Goal: Task Accomplishment & Management: Complete application form

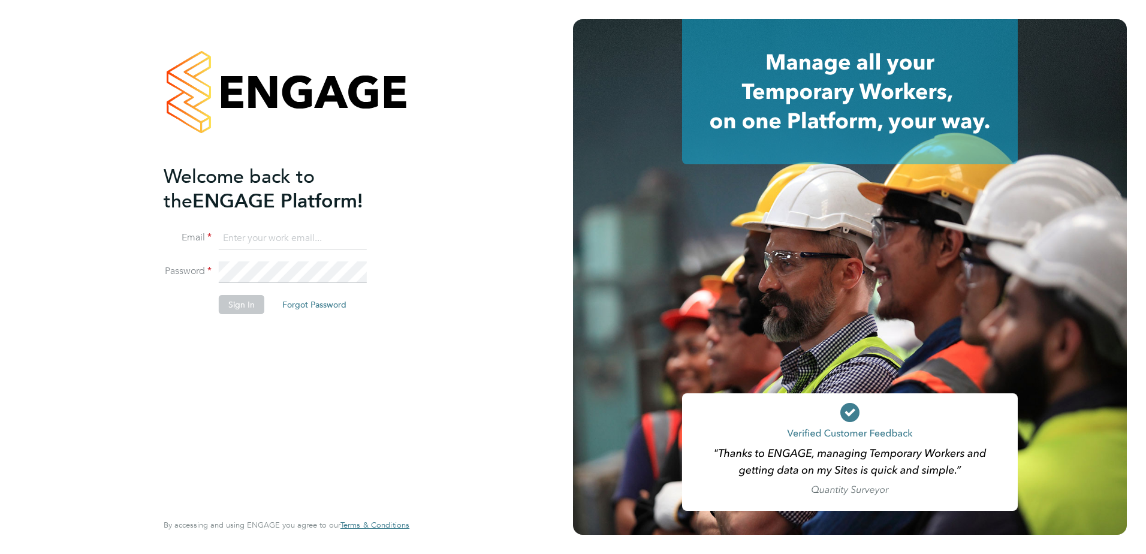
type input "nickyinnes3@gmail.com"
click at [253, 305] on button "Sign In" at bounding box center [242, 304] width 46 height 19
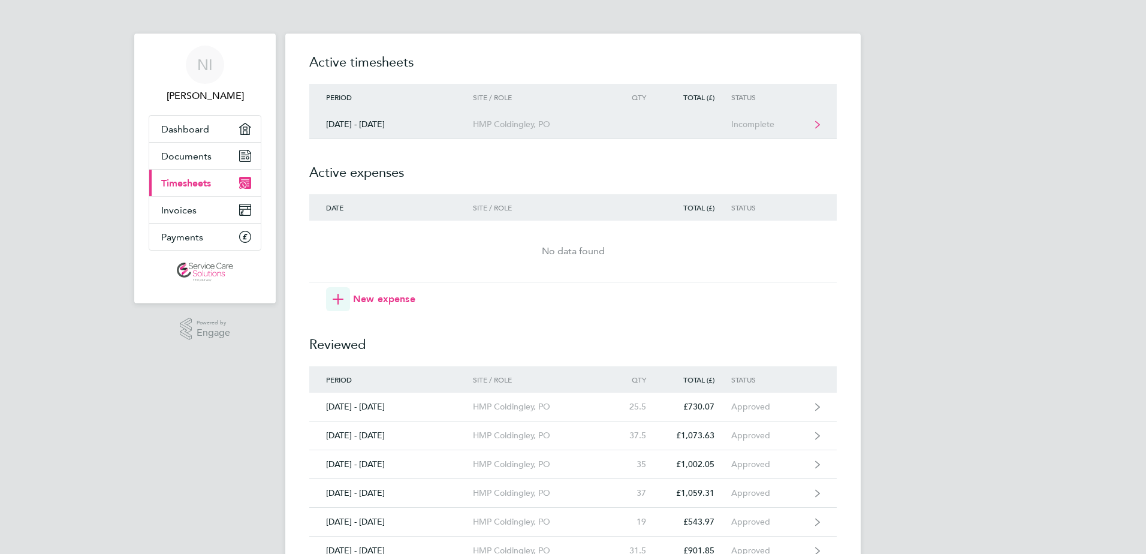
click at [530, 128] on div "HMP Coldingley, PO" at bounding box center [541, 124] width 137 height 10
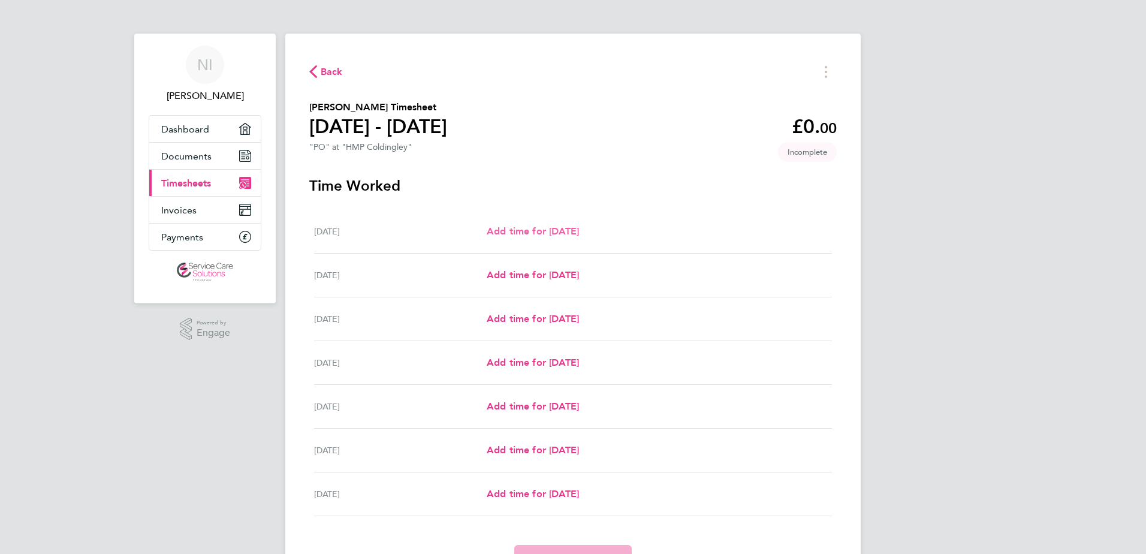
click at [552, 233] on span "Add time for [DATE]" at bounding box center [532, 230] width 92 height 11
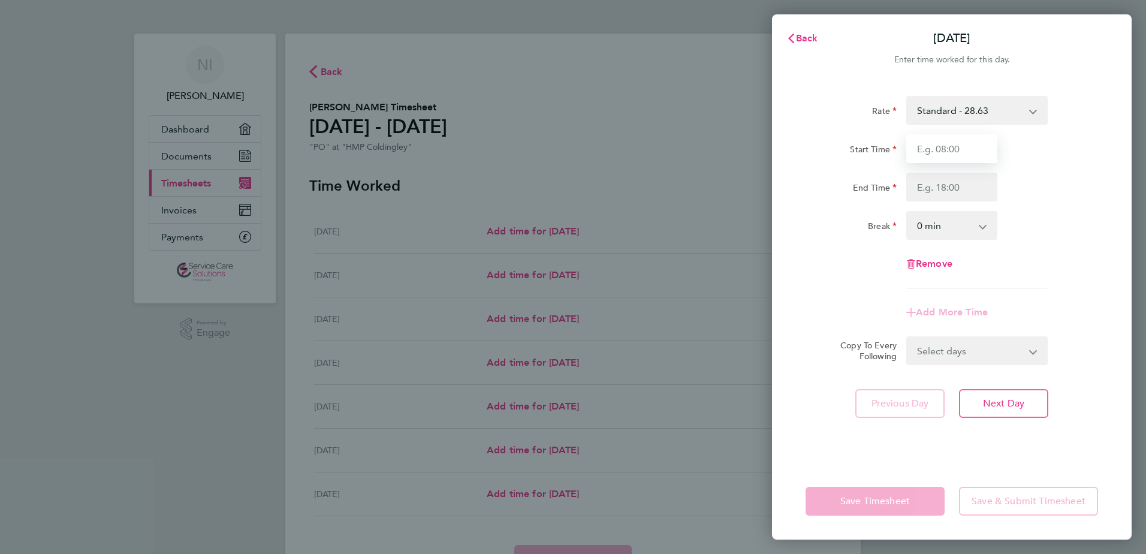
click at [963, 152] on input "Start Time" at bounding box center [951, 148] width 91 height 29
type input "07:30"
click at [929, 185] on input "End Time" at bounding box center [951, 187] width 91 height 29
click at [943, 192] on input "16:00" at bounding box center [951, 187] width 91 height 29
drag, startPoint x: 939, startPoint y: 185, endPoint x: 911, endPoint y: 186, distance: 28.8
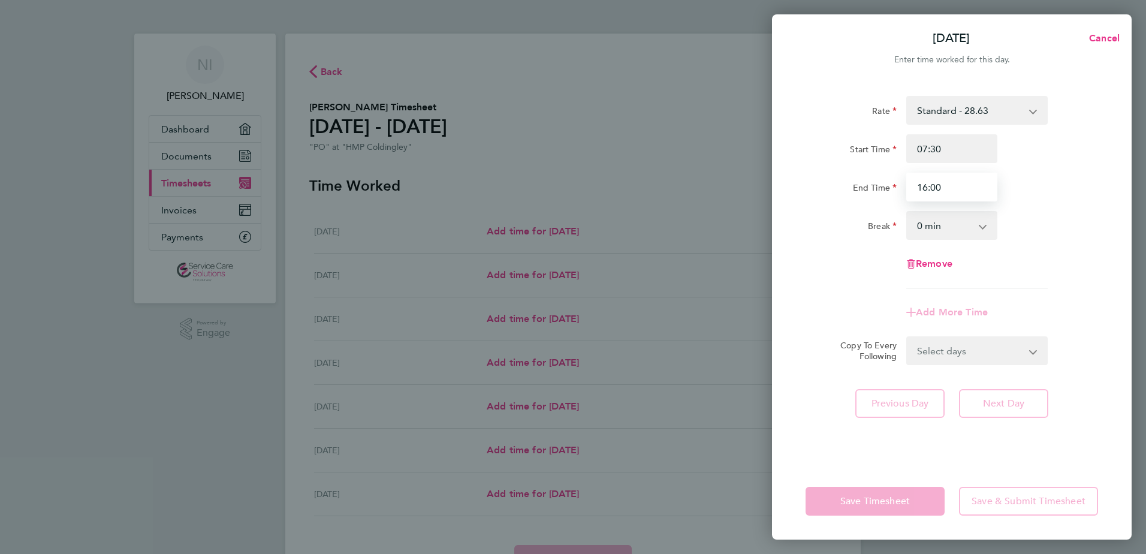
click at [911, 186] on input "16:00" at bounding box center [951, 187] width 91 height 29
click at [926, 187] on input "16:00" at bounding box center [951, 187] width 91 height 29
type input "1:00"
drag, startPoint x: 949, startPoint y: 187, endPoint x: 899, endPoint y: 187, distance: 50.3
click at [899, 187] on div "End Time 1:00" at bounding box center [951, 187] width 302 height 29
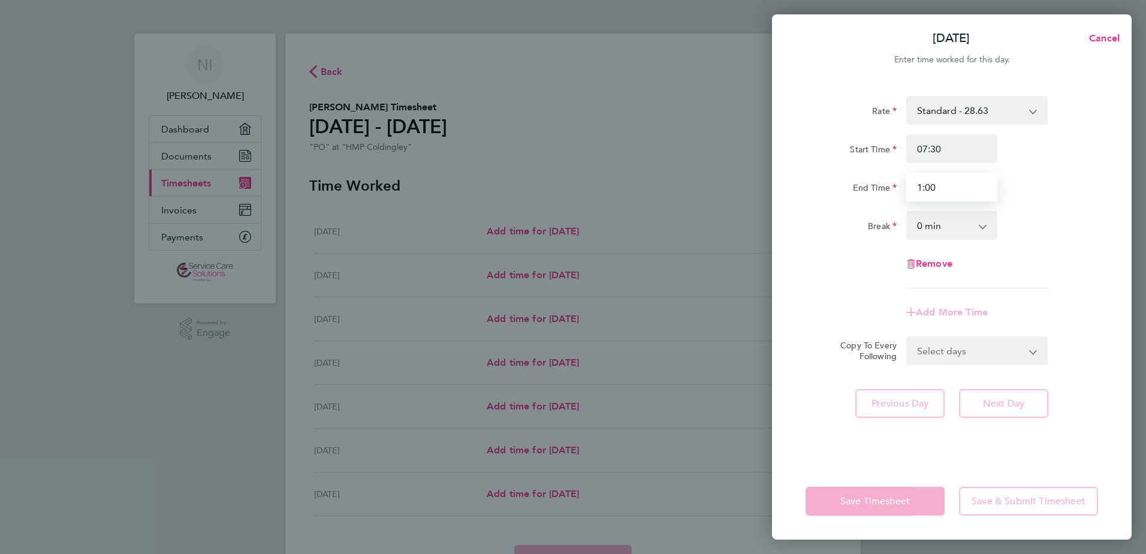
drag, startPoint x: 937, startPoint y: 183, endPoint x: 912, endPoint y: 188, distance: 25.7
click at [912, 188] on input "1:00" at bounding box center [951, 187] width 91 height 29
click at [947, 185] on input "1:00" at bounding box center [951, 187] width 91 height 29
drag, startPoint x: 939, startPoint y: 186, endPoint x: 899, endPoint y: 189, distance: 40.3
click at [899, 189] on div "End Time 1:00" at bounding box center [951, 187] width 302 height 29
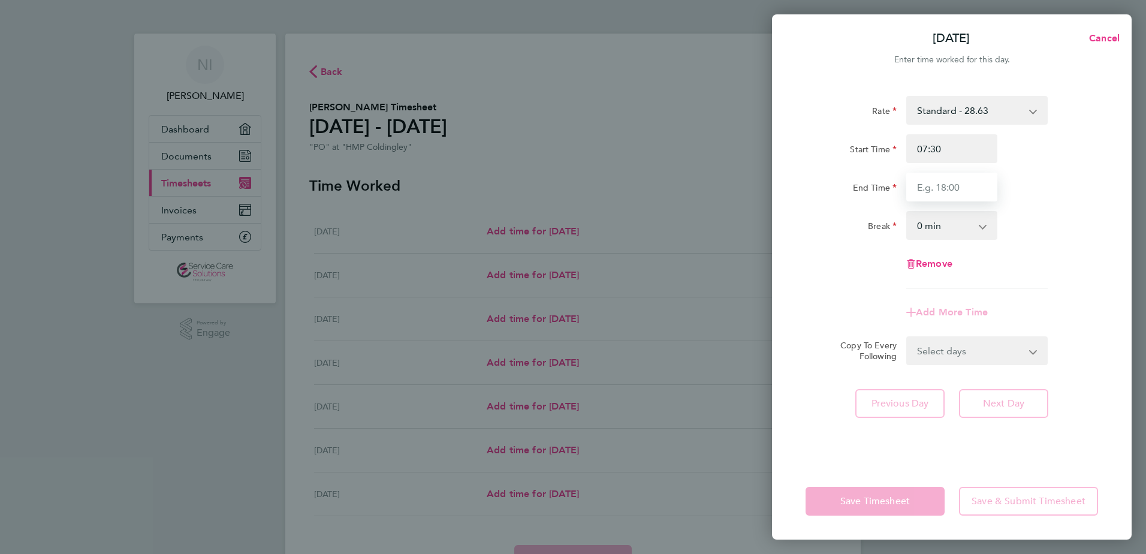
click at [937, 178] on input "End Time" at bounding box center [951, 187] width 91 height 29
type input "16:00"
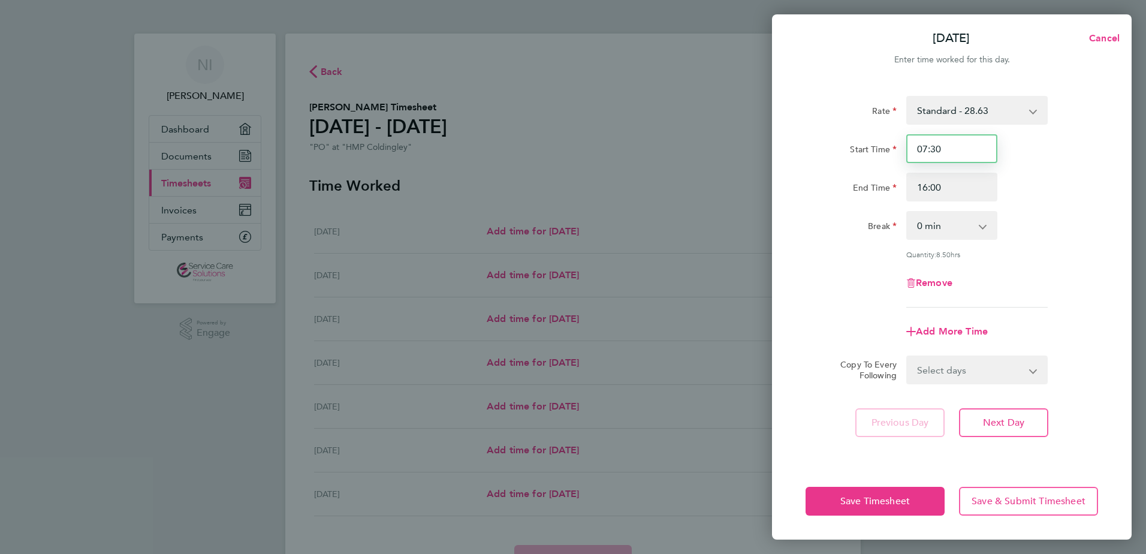
drag, startPoint x: 942, startPoint y: 149, endPoint x: 911, endPoint y: 156, distance: 32.0
click at [911, 156] on input "07:30" at bounding box center [951, 148] width 91 height 29
click at [911, 156] on input "Start Time" at bounding box center [951, 148] width 91 height 29
type input "08:00"
click at [980, 225] on select "0 min 15 min 30 min 45 min 60 min 75 min 90 min" at bounding box center [944, 225] width 74 height 26
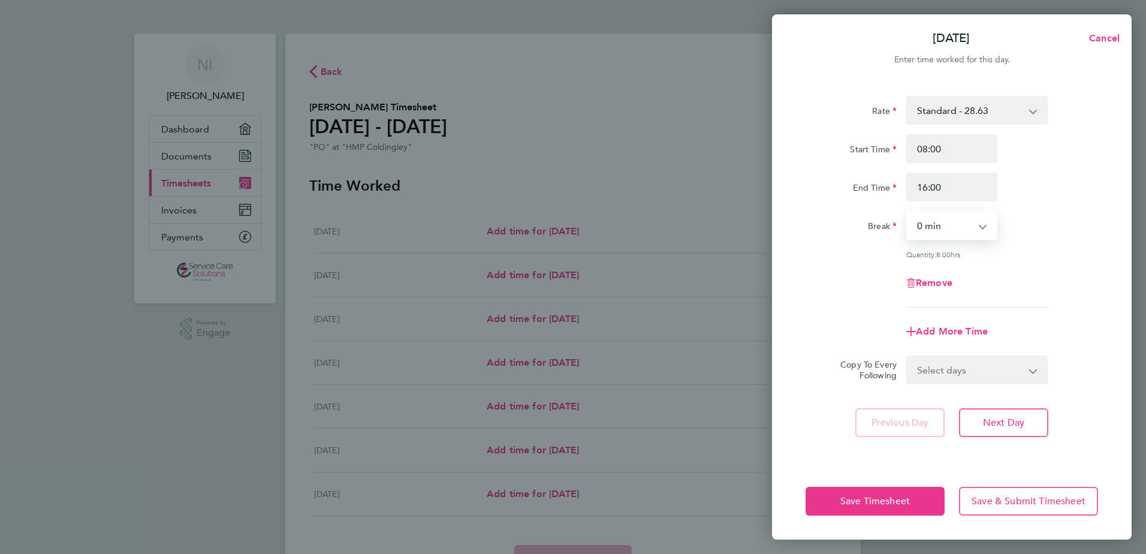
select select "30"
click at [907, 212] on select "0 min 15 min 30 min 45 min 60 min 75 min 90 min" at bounding box center [944, 225] width 74 height 26
click at [1023, 425] on span "Next Day" at bounding box center [1003, 422] width 41 height 12
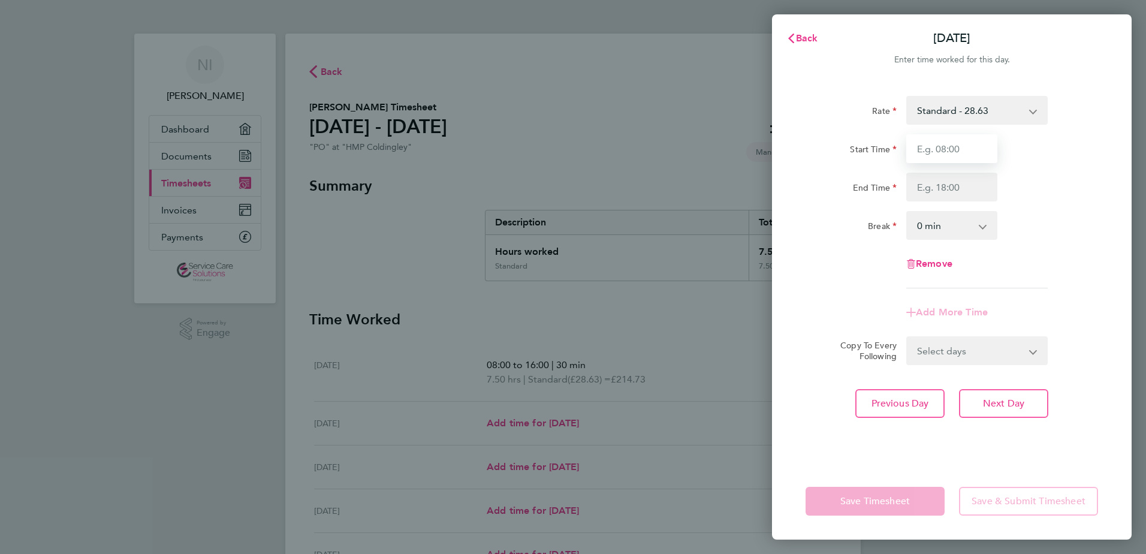
click at [965, 155] on input "Start Time" at bounding box center [951, 148] width 91 height 29
type input "08:00"
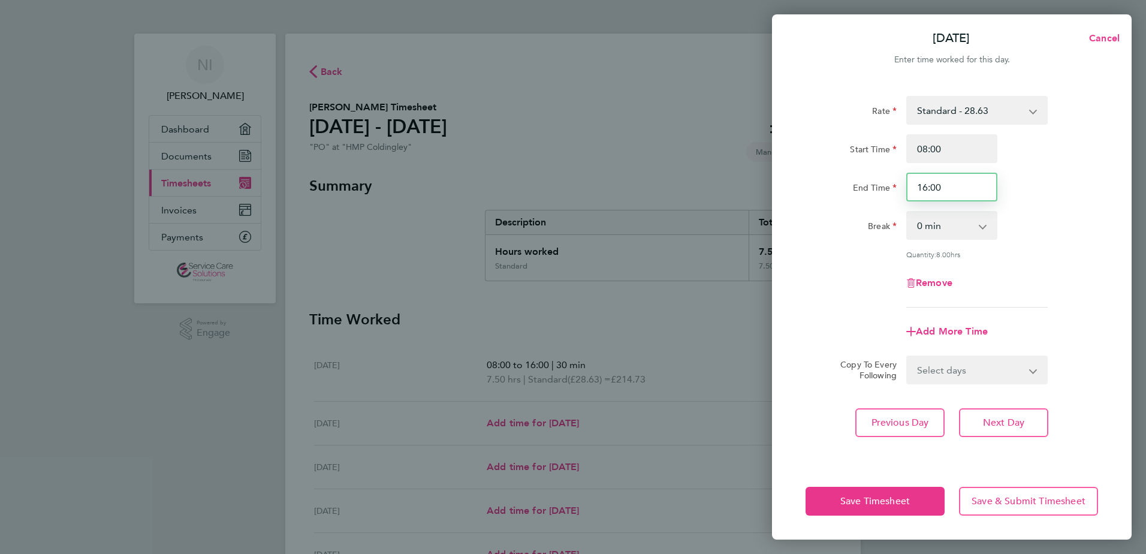
click at [947, 189] on input "16:00" at bounding box center [951, 187] width 91 height 29
drag, startPoint x: 947, startPoint y: 189, endPoint x: 914, endPoint y: 189, distance: 33.0
click at [914, 189] on input "16:00" at bounding box center [951, 187] width 91 height 29
drag, startPoint x: 943, startPoint y: 189, endPoint x: 911, endPoint y: 190, distance: 31.8
click at [911, 190] on input "16:00" at bounding box center [951, 187] width 91 height 29
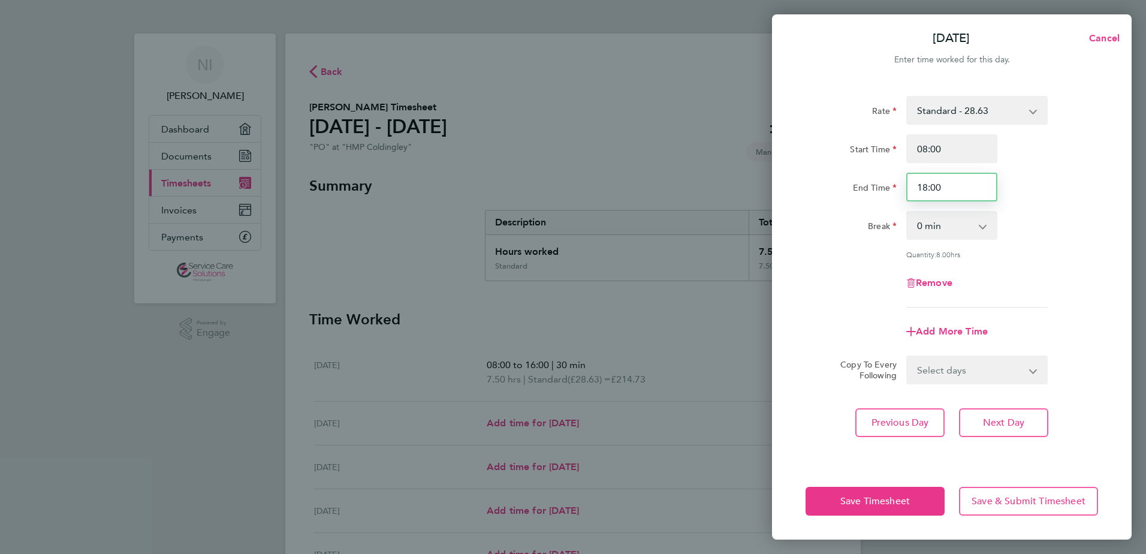
type input "18:00"
click at [935, 225] on select "0 min 15 min 30 min 45 min 60 min 75 min 90 min" at bounding box center [944, 225] width 74 height 26
select select "30"
click at [907, 212] on select "0 min 15 min 30 min 45 min 60 min 75 min 90 min" at bounding box center [944, 225] width 74 height 26
click at [1010, 420] on span "Next Day" at bounding box center [1003, 422] width 41 height 12
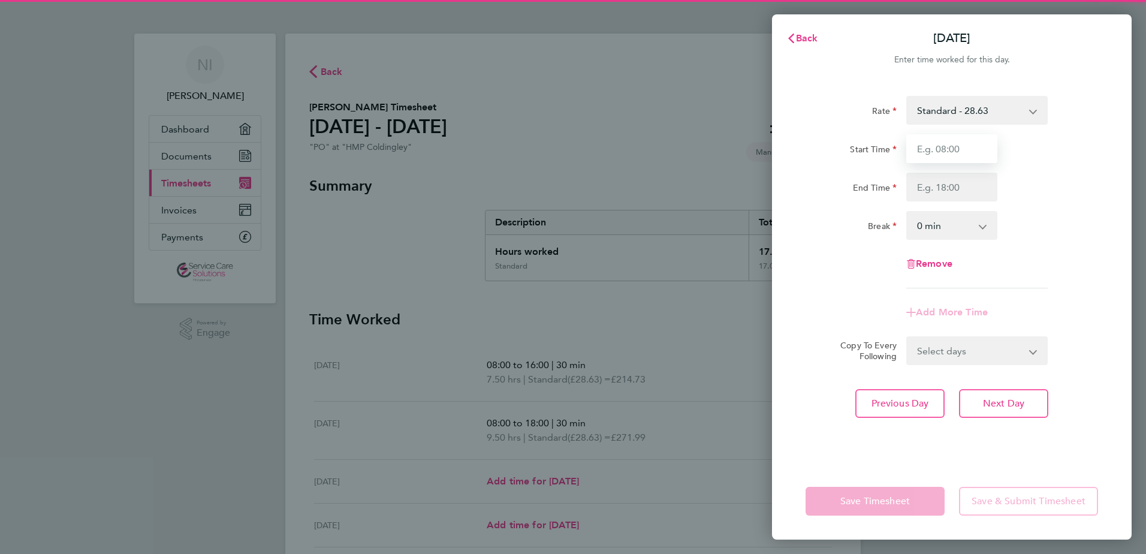
click at [954, 154] on input "Start Time" at bounding box center [951, 148] width 91 height 29
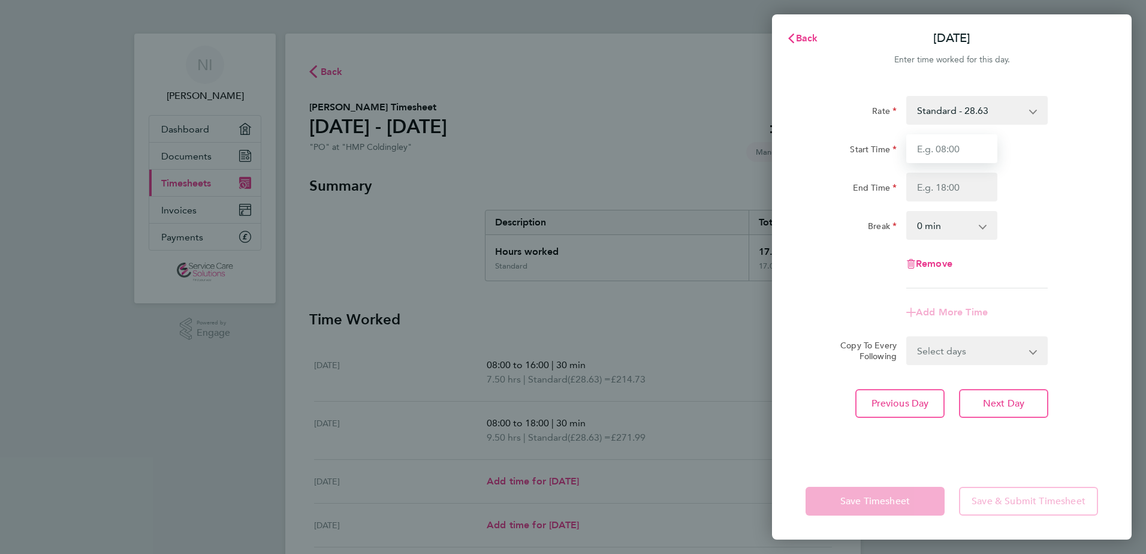
type input "07:30"
click at [939, 191] on input "End Time" at bounding box center [951, 187] width 91 height 29
click at [926, 188] on input "End Time" at bounding box center [951, 187] width 91 height 29
type input "17:45"
click at [951, 230] on select "0 min 15 min 30 min 45 min 60 min 75 min 90 min" at bounding box center [944, 225] width 74 height 26
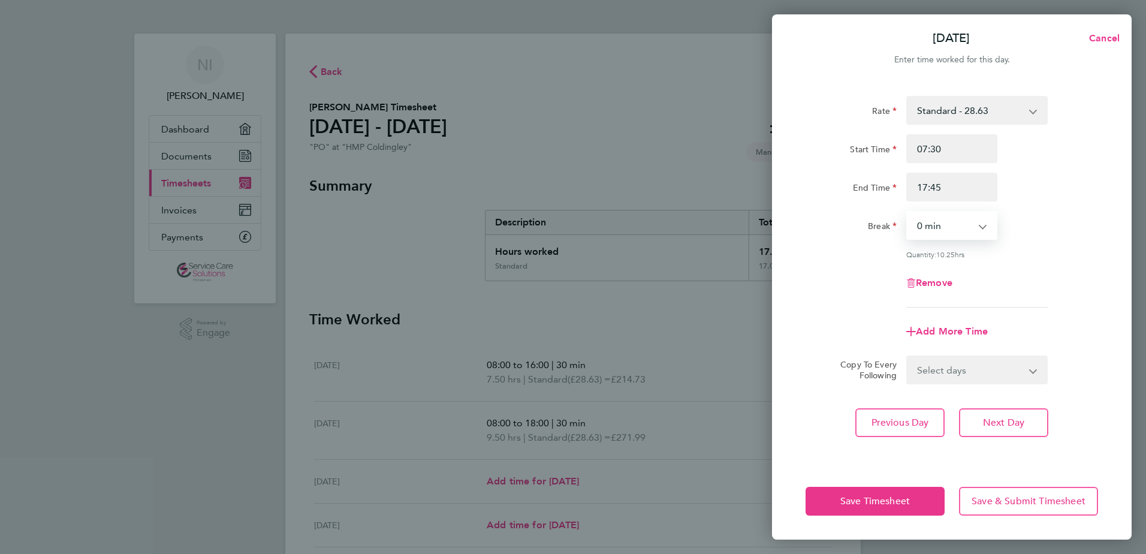
select select "30"
click at [907, 212] on select "0 min 15 min 30 min 45 min 60 min 75 min 90 min" at bounding box center [944, 225] width 74 height 26
click at [900, 506] on span "Save Timesheet" at bounding box center [874, 501] width 69 height 12
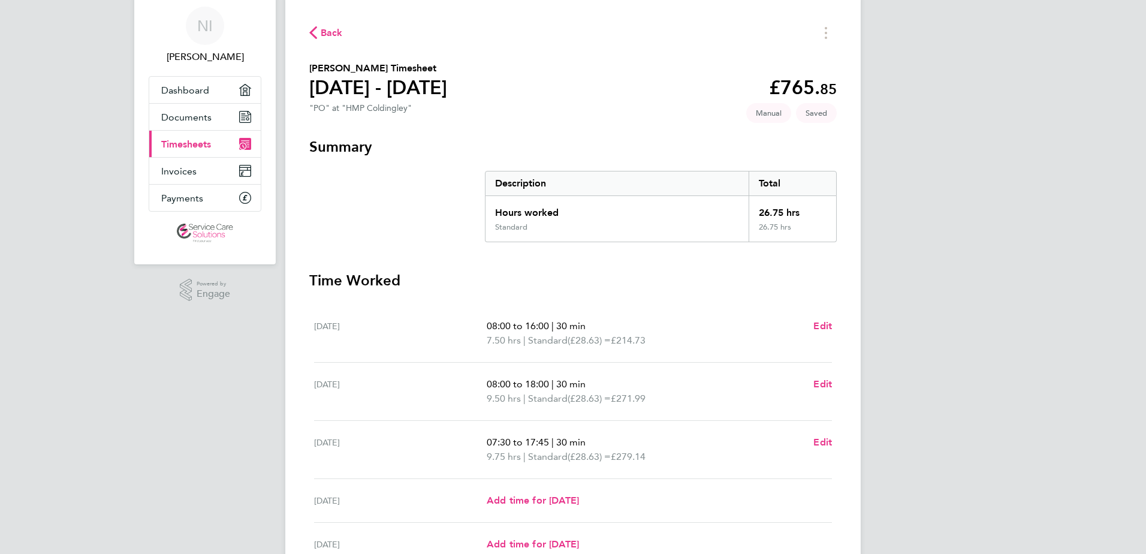
scroll to position [60, 0]
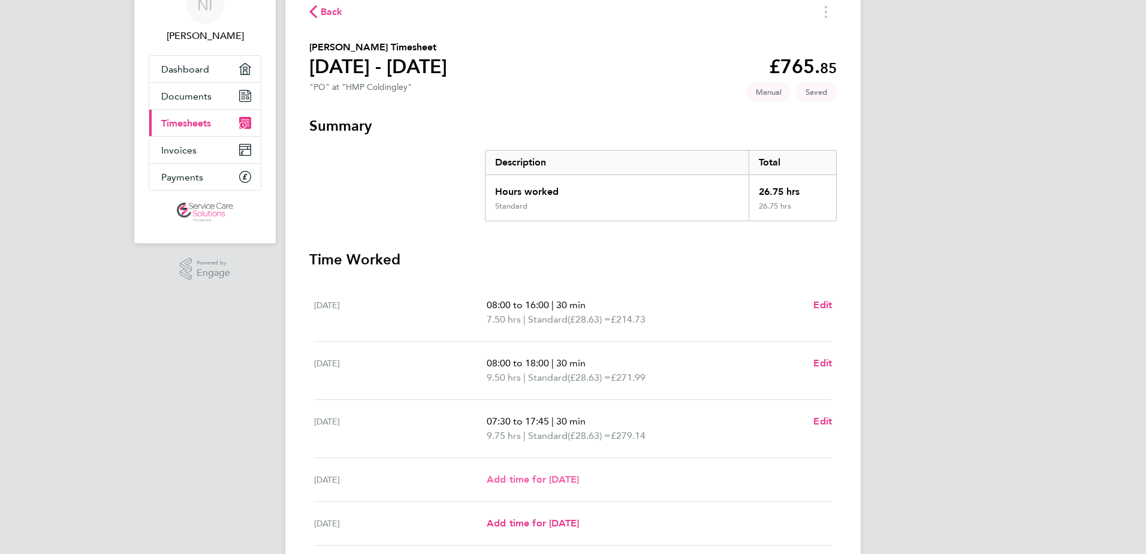
click at [537, 482] on span "Add time for [DATE]" at bounding box center [532, 478] width 92 height 11
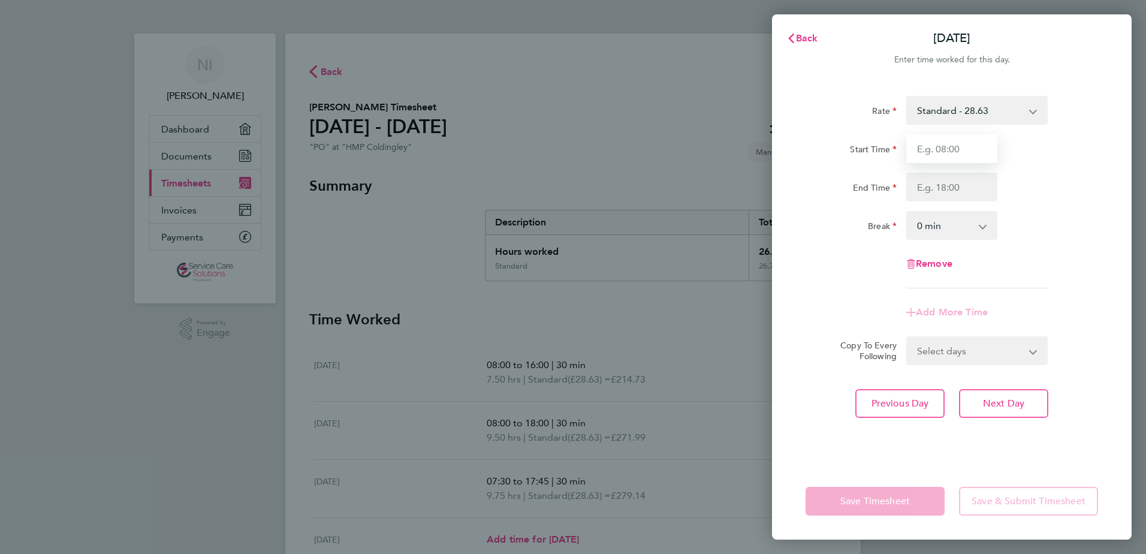
click at [916, 162] on input "Start Time" at bounding box center [951, 148] width 91 height 29
type input "07:30"
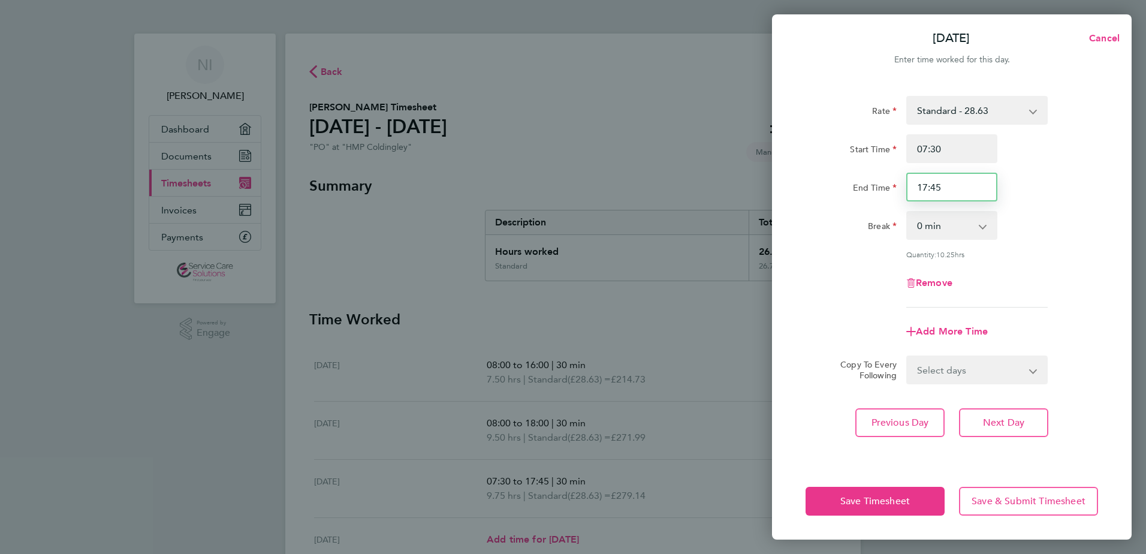
drag, startPoint x: 942, startPoint y: 186, endPoint x: 915, endPoint y: 188, distance: 27.7
click at [915, 188] on input "17:45" at bounding box center [951, 187] width 91 height 29
click at [958, 185] on input "17.007:45" at bounding box center [951, 187] width 91 height 29
type input "17:00"
click at [983, 217] on app-icon-cross-button at bounding box center [988, 225] width 14 height 26
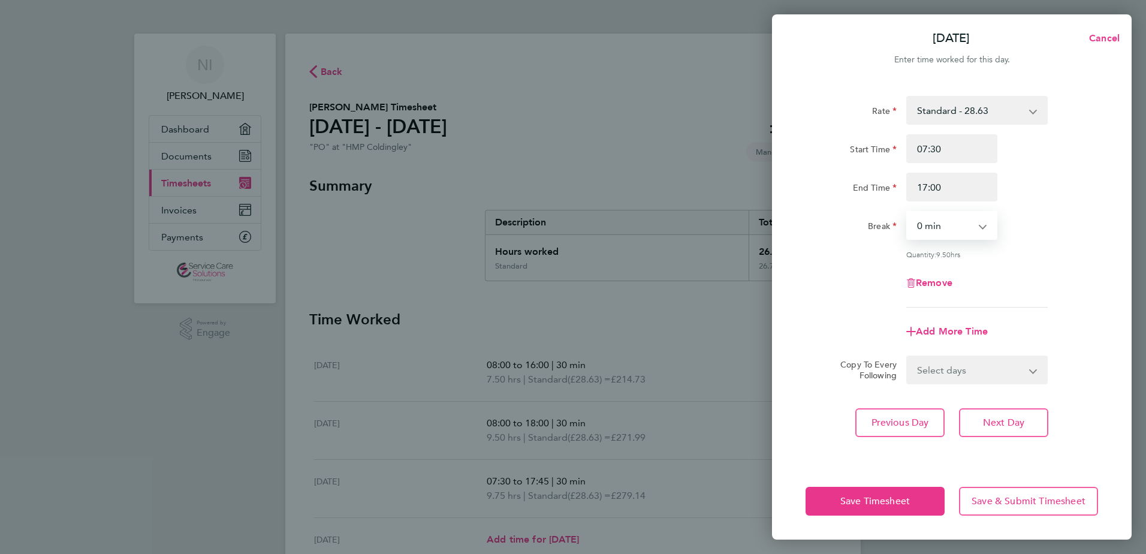
click at [965, 229] on select "0 min 15 min 30 min 45 min 60 min 75 min 90 min" at bounding box center [944, 225] width 74 height 26
select select "30"
click at [907, 212] on select "0 min 15 min 30 min 45 min 60 min 75 min 90 min" at bounding box center [944, 225] width 74 height 26
click at [889, 500] on span "Save Timesheet" at bounding box center [874, 501] width 69 height 12
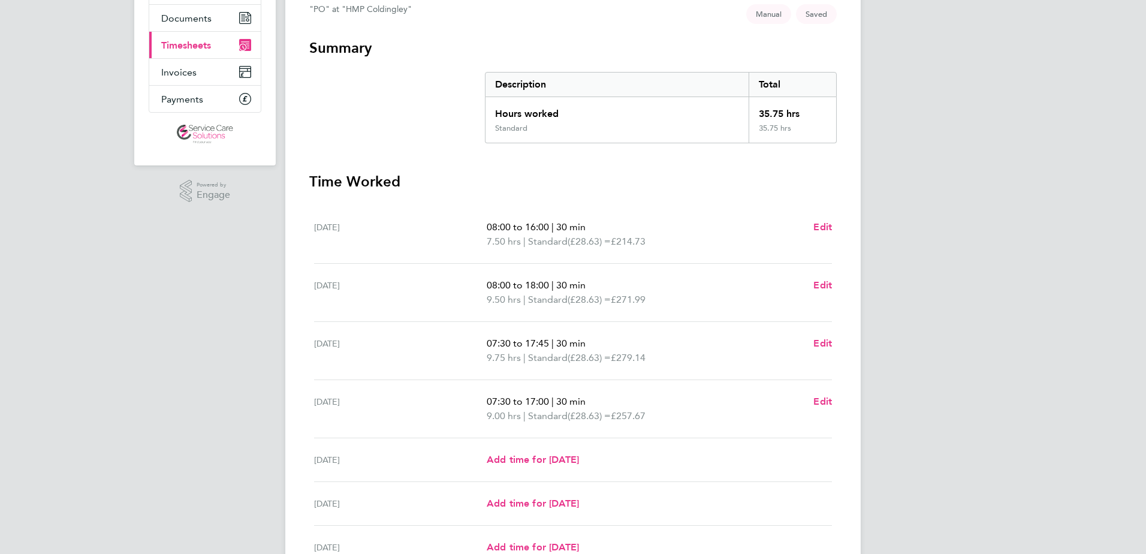
scroll to position [139, 0]
